Goal: Navigation & Orientation: Find specific page/section

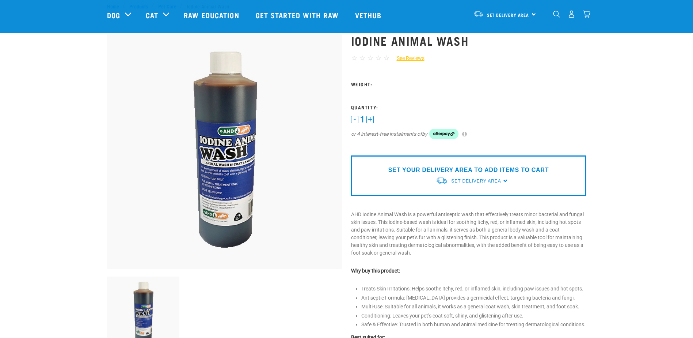
scroll to position [37, 0]
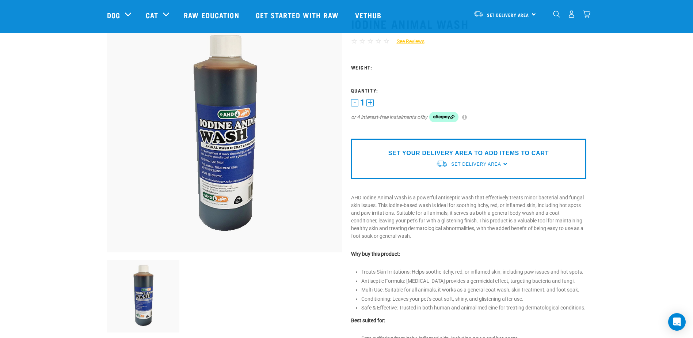
click at [213, 174] on img at bounding box center [224, 134] width 235 height 235
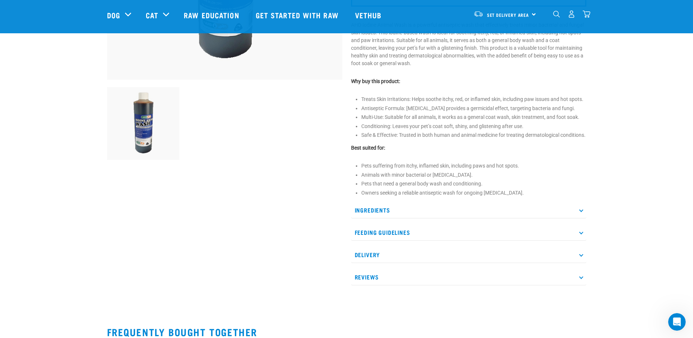
scroll to position [219, 0]
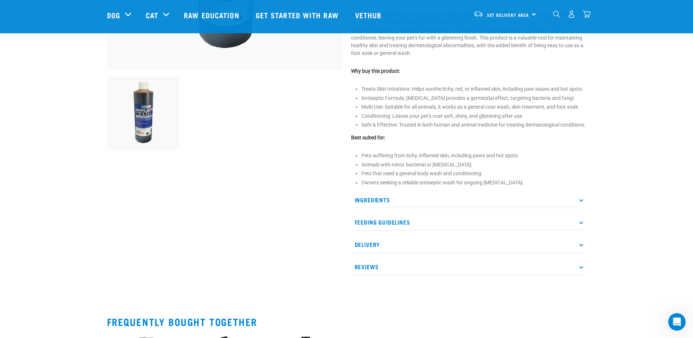
click at [422, 228] on p "Feeding Guidelines" at bounding box center [468, 222] width 235 height 16
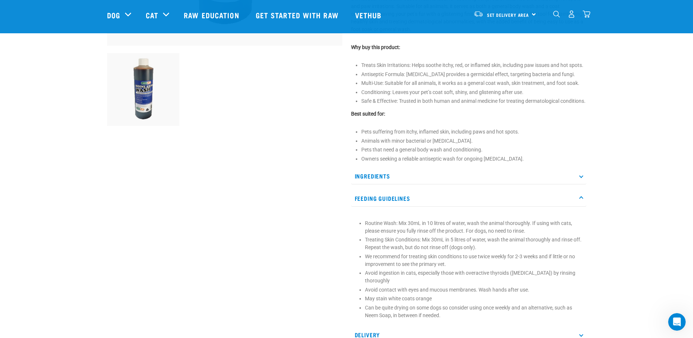
scroll to position [256, 0]
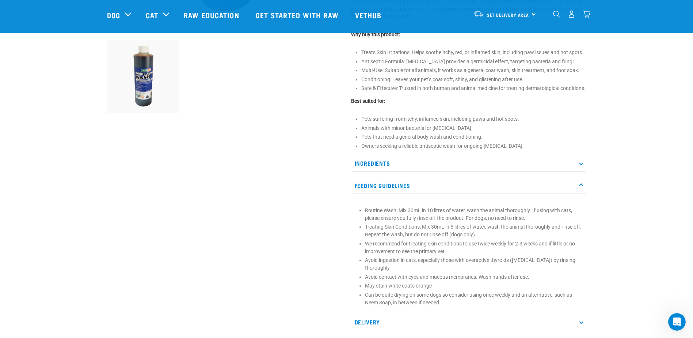
drag, startPoint x: 651, startPoint y: 232, endPoint x: 633, endPoint y: 228, distance: 18.7
drag, startPoint x: 633, startPoint y: 228, endPoint x: 638, endPoint y: 254, distance: 26.1
click at [638, 254] on div "Start your pet’s raw journey [DATE] – take our quick pet questionnaire. Deliver…" at bounding box center [346, 132] width 693 height 777
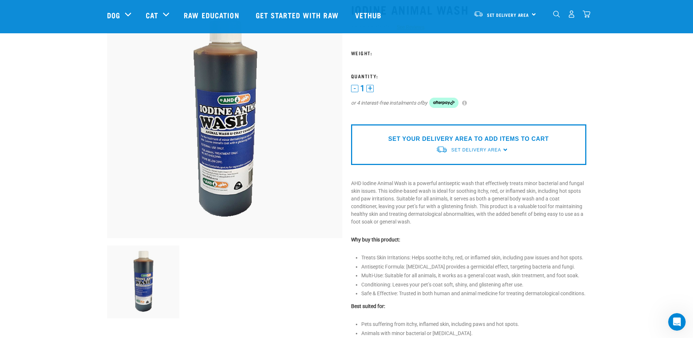
scroll to position [0, 0]
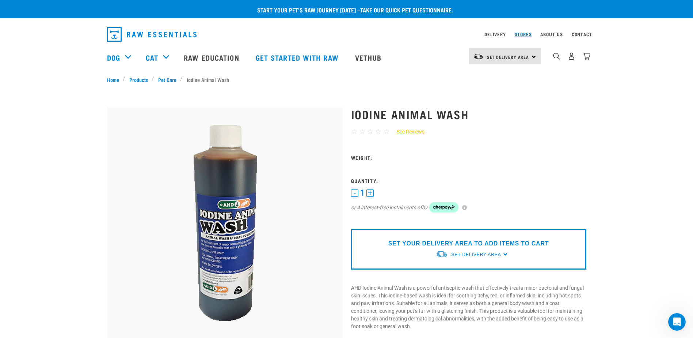
click at [525, 34] on link "Stores" at bounding box center [523, 34] width 17 height 3
